Goal: Transaction & Acquisition: Book appointment/travel/reservation

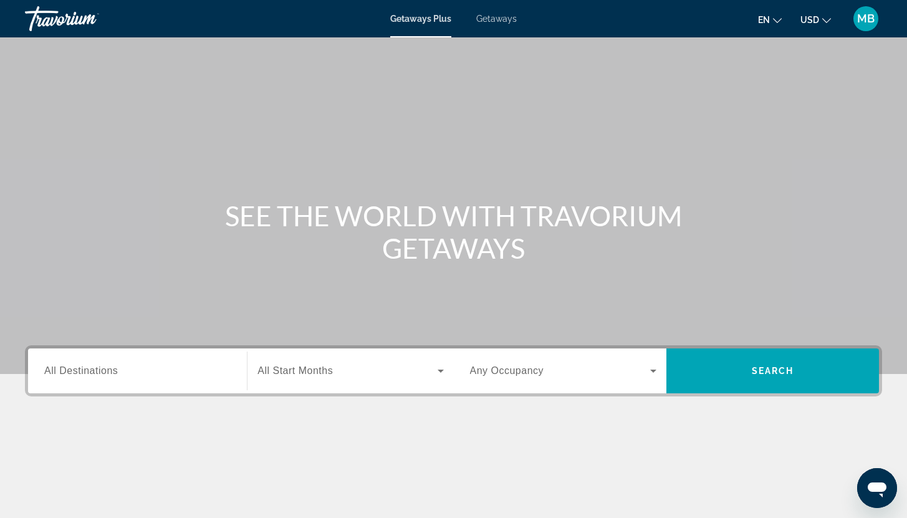
click at [98, 370] on span "All Destinations" at bounding box center [81, 370] width 74 height 11
click at [98, 370] on input "Destination All Destinations" at bounding box center [137, 371] width 186 height 15
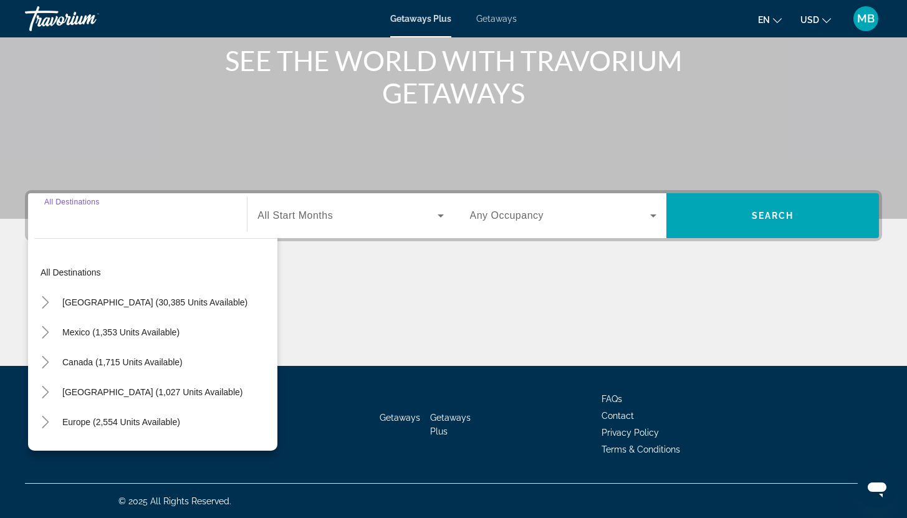
scroll to position [156, 0]
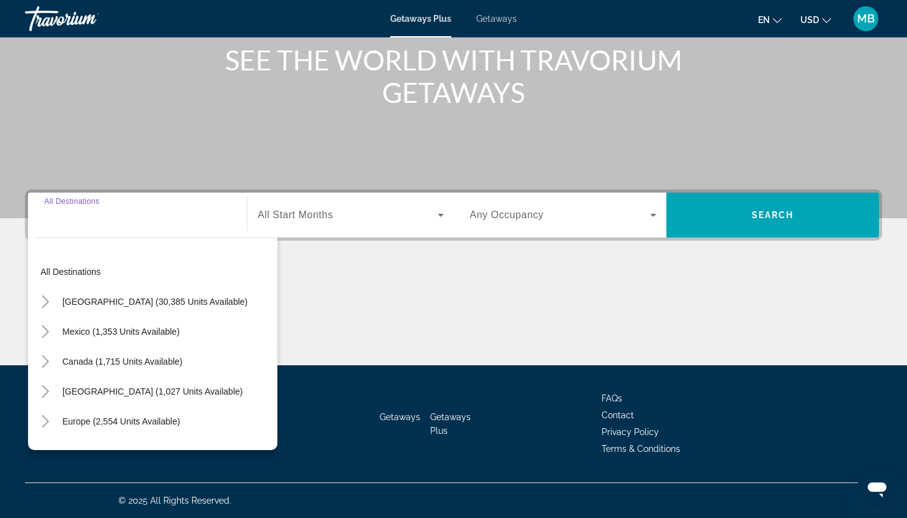
click at [463, 316] on div "Main content" at bounding box center [454, 319] width 858 height 94
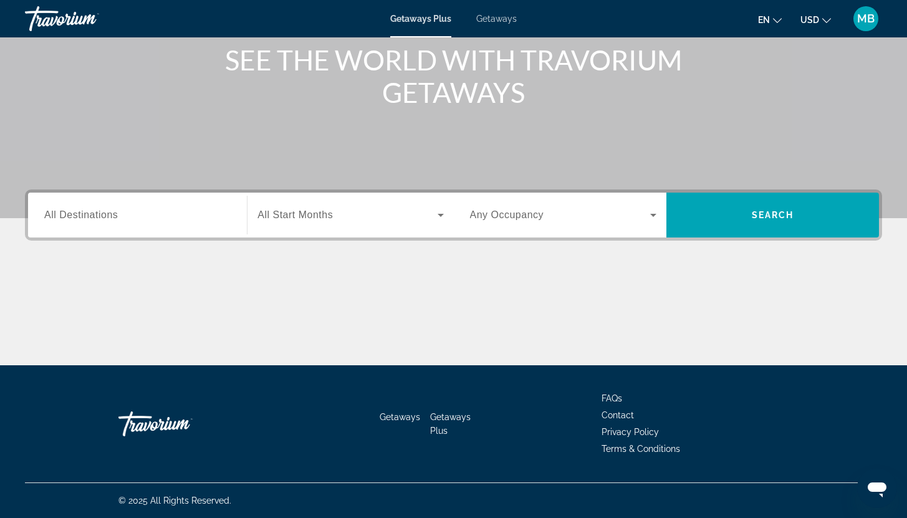
click at [89, 203] on div "Search widget" at bounding box center [137, 216] width 186 height 36
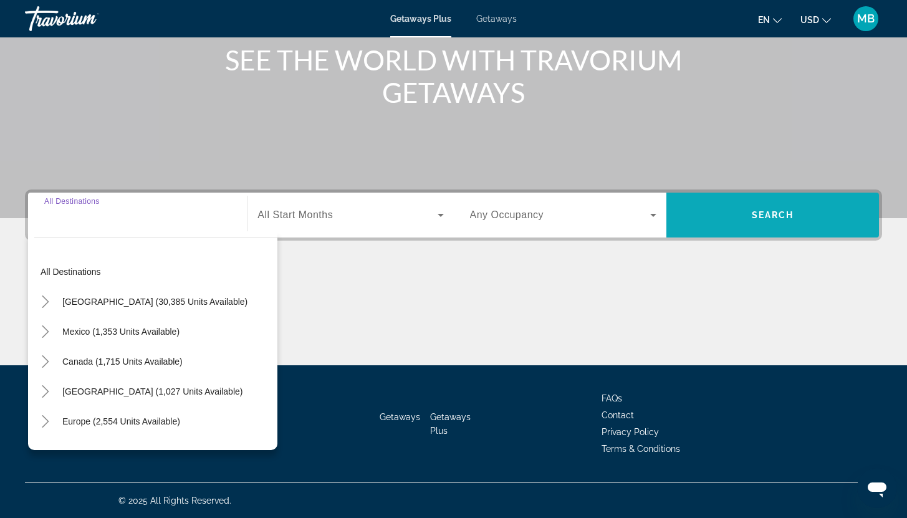
click at [737, 215] on span "Search widget" at bounding box center [773, 215] width 213 height 30
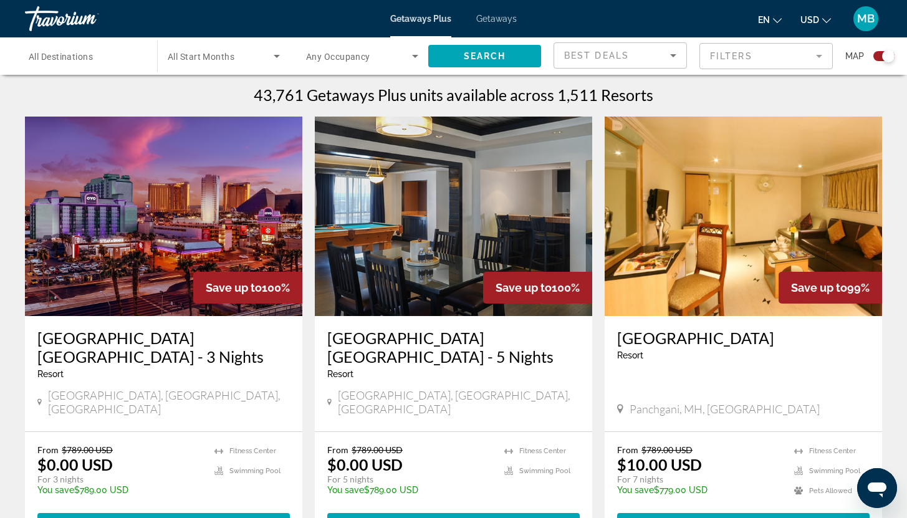
scroll to position [484, 0]
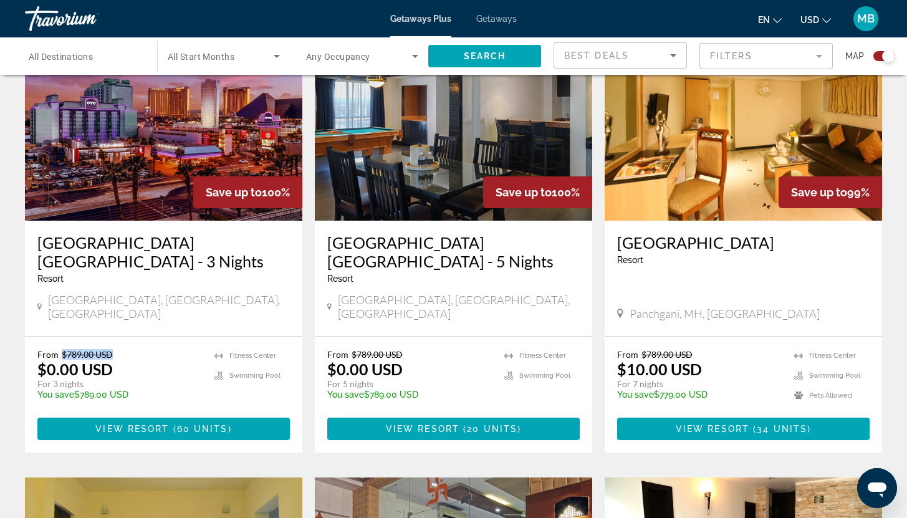
drag, startPoint x: 54, startPoint y: 342, endPoint x: 62, endPoint y: 338, distance: 9.2
click at [62, 349] on p "From $789.00 USD" at bounding box center [119, 354] width 165 height 11
click at [117, 289] on div "[GEOGRAPHIC_DATA] [GEOGRAPHIC_DATA] - 3 Nights Resort - This is an adults only …" at bounding box center [163, 263] width 253 height 60
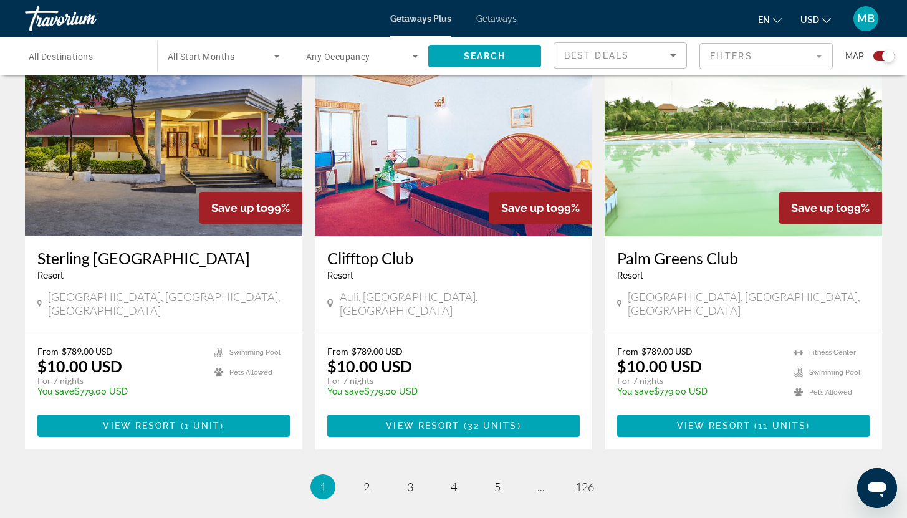
scroll to position [1832, 0]
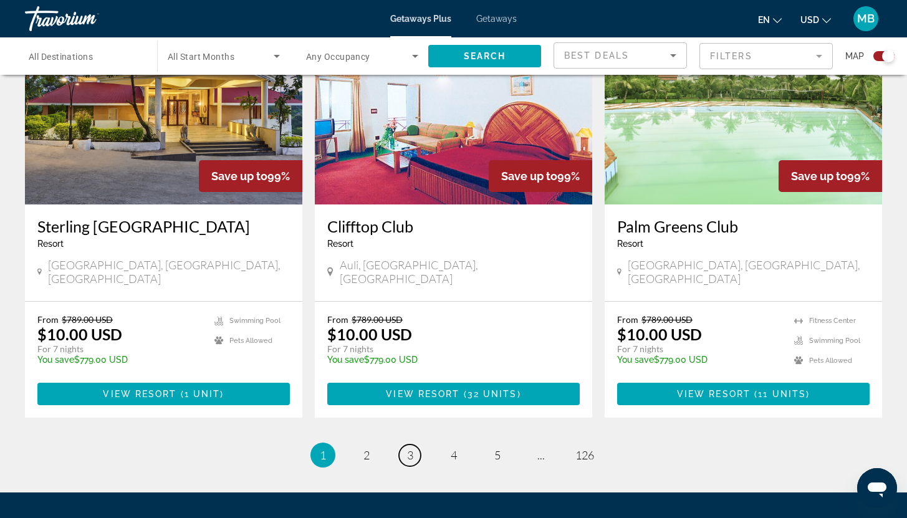
click at [411, 448] on span "3" at bounding box center [410, 455] width 6 height 14
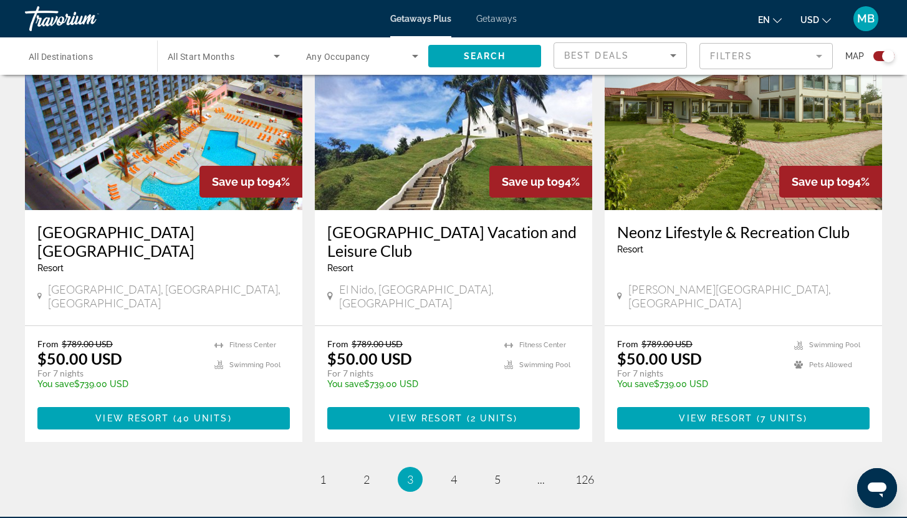
scroll to position [1767, 0]
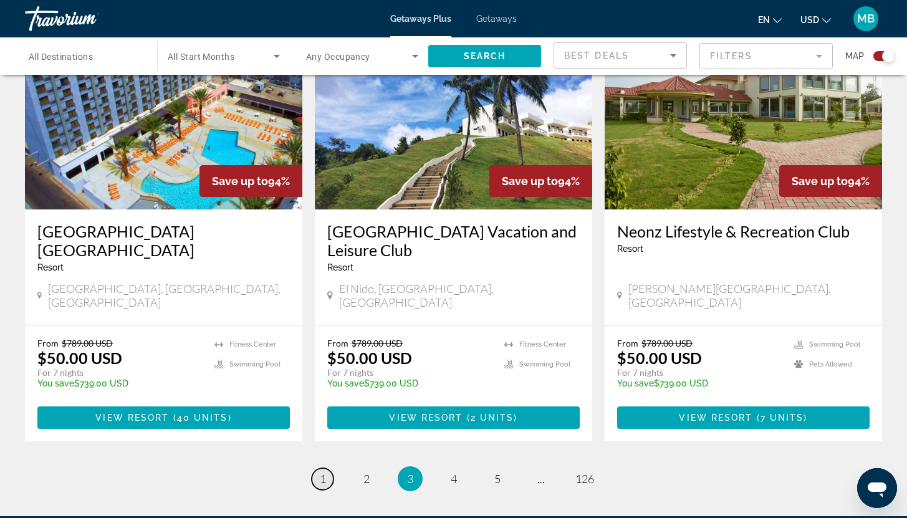
click at [323, 472] on span "1" at bounding box center [323, 479] width 6 height 14
